Goal: Transaction & Acquisition: Book appointment/travel/reservation

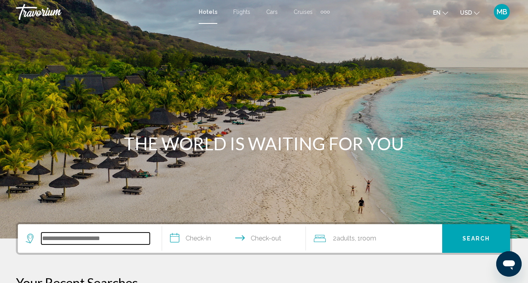
click at [100, 243] on input "Search widget" at bounding box center [95, 238] width 108 height 12
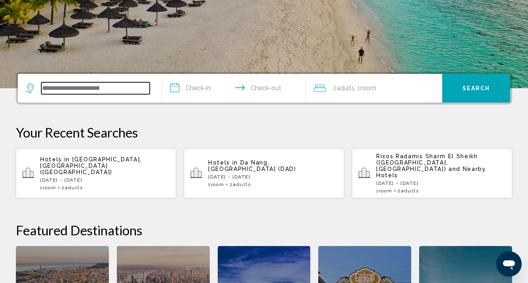
scroll to position [196, 0]
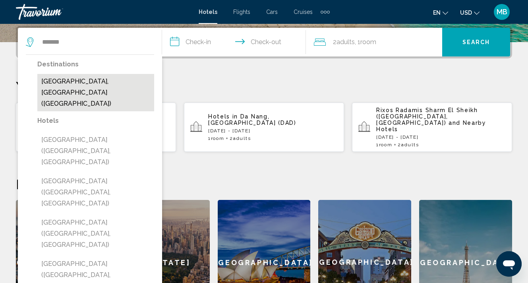
click at [106, 81] on button "[GEOGRAPHIC_DATA], [GEOGRAPHIC_DATA] ([GEOGRAPHIC_DATA])" at bounding box center [95, 92] width 117 height 37
type input "**********"
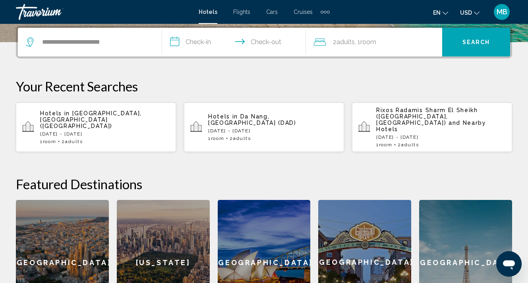
click at [212, 51] on input "**********" at bounding box center [235, 43] width 147 height 31
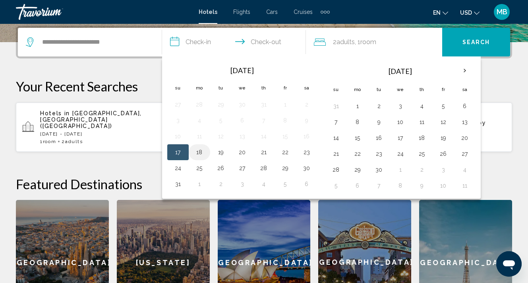
click at [200, 154] on button "18" at bounding box center [199, 152] width 13 height 11
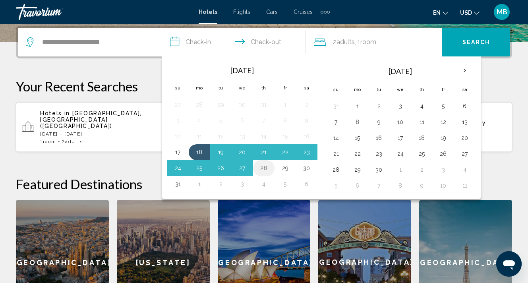
click at [267, 170] on button "28" at bounding box center [263, 167] width 13 height 11
type input "**********"
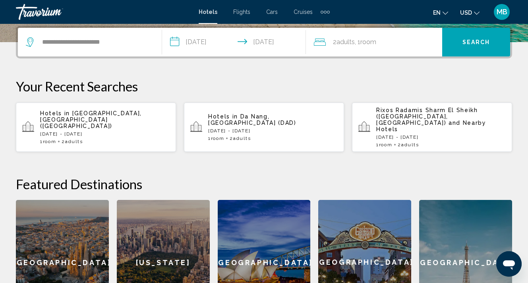
click at [500, 39] on button "Search" at bounding box center [476, 42] width 68 height 29
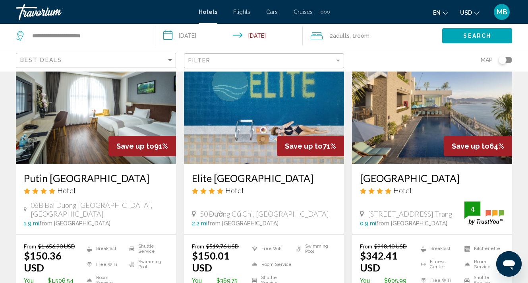
scroll to position [56, 0]
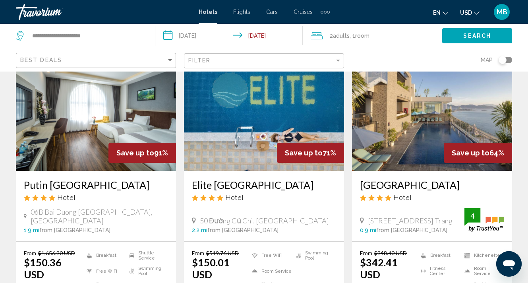
click at [508, 58] on div "Toggle map" at bounding box center [505, 60] width 14 height 6
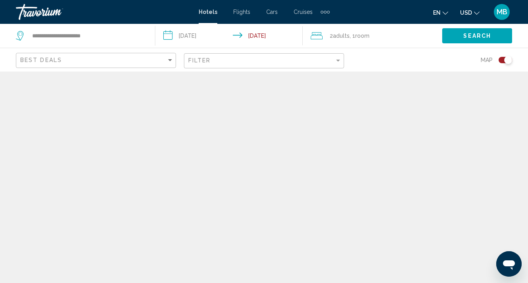
scroll to position [0, 0]
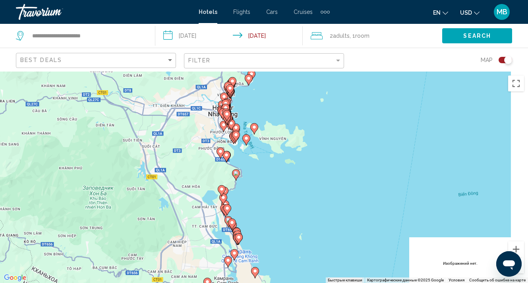
drag, startPoint x: 400, startPoint y: 167, endPoint x: 169, endPoint y: 178, distance: 231.8
click at [171, 178] on div "Чтобы активировать перетаскивание с помощью клавиатуры, нажмите Alt + Ввод. Пос…" at bounding box center [264, 176] width 528 height 211
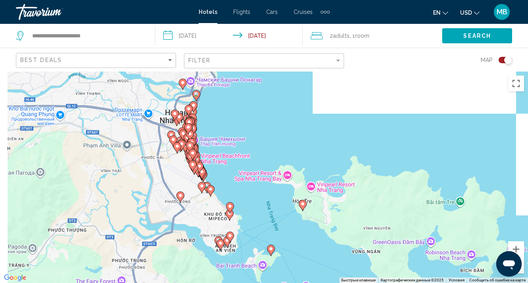
drag, startPoint x: 121, startPoint y: 156, endPoint x: 249, endPoint y: 183, distance: 131.2
click at [249, 183] on div "Чтобы активировать перетаскивание с помощью клавиатуры, нажмите Alt + Ввод. Пос…" at bounding box center [264, 176] width 528 height 211
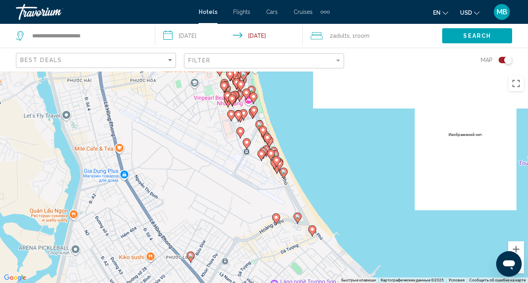
drag, startPoint x: 228, startPoint y: 119, endPoint x: 206, endPoint y: 149, distance: 37.7
click at [207, 149] on div "Чтобы активировать перетаскивание с помощью клавиатуры, нажмите Alt + Ввод. Пос…" at bounding box center [264, 176] width 528 height 211
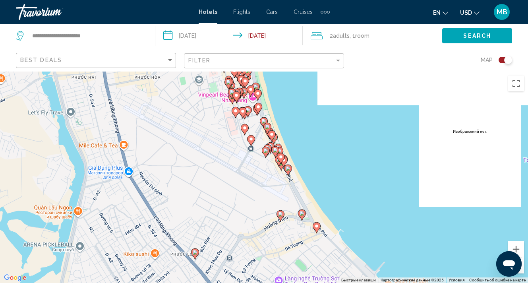
click at [504, 58] on div "Toggle map" at bounding box center [508, 60] width 8 height 8
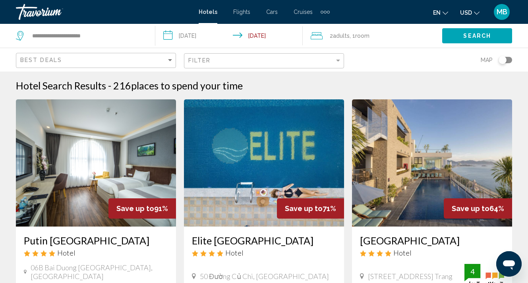
click at [502, 15] on span "MB" at bounding box center [501, 12] width 11 height 8
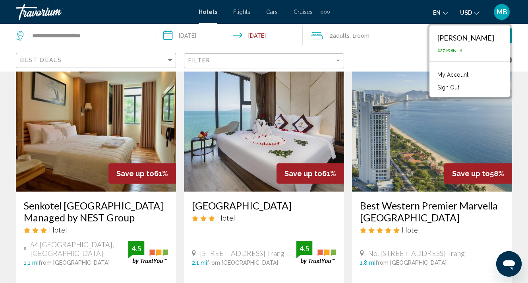
scroll to position [340, 0]
